Goal: Navigation & Orientation: Find specific page/section

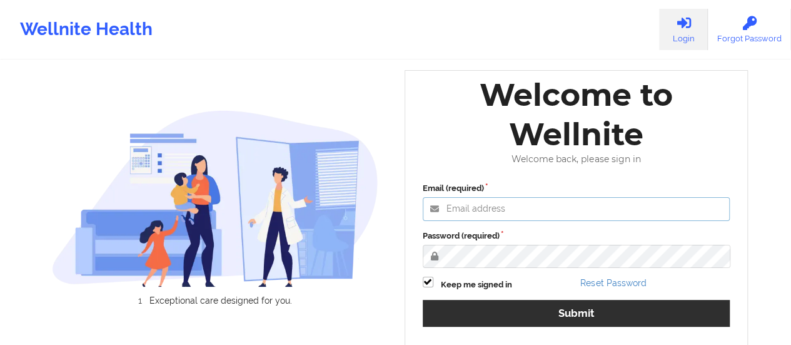
type input "[EMAIL_ADDRESS][DOMAIN_NAME]"
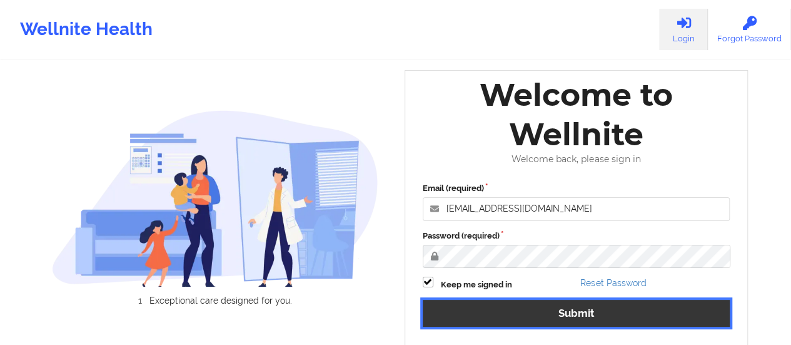
click at [497, 303] on button "Submit" at bounding box center [577, 313] width 308 height 27
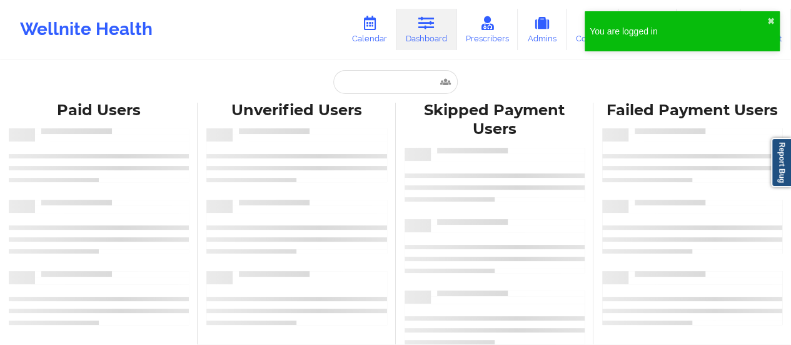
click at [764, 19] on div "You are logged in ✖︎" at bounding box center [682, 31] width 195 height 40
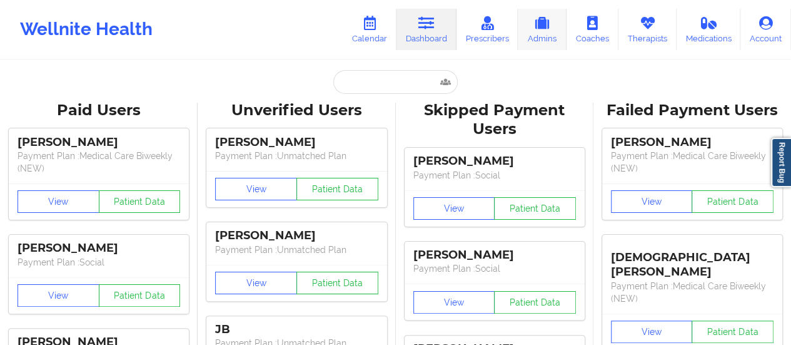
click at [538, 39] on link "Admins" at bounding box center [542, 29] width 49 height 41
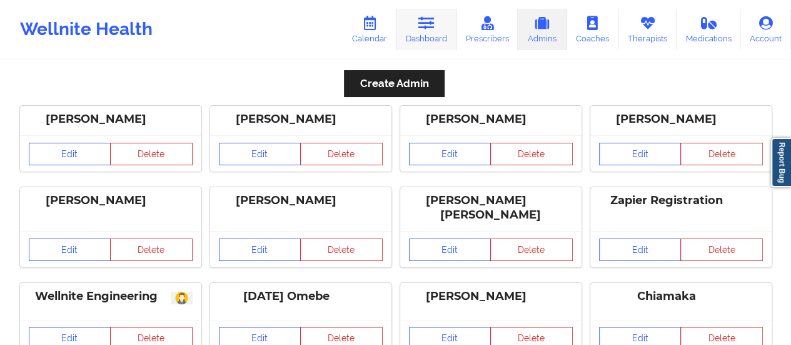
click at [424, 21] on icon at bounding box center [426, 23] width 16 height 14
